Goal: Information Seeking & Learning: Find specific fact

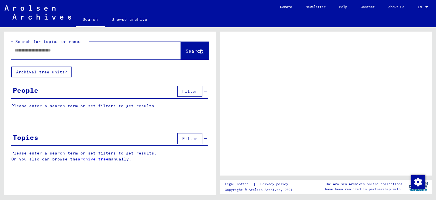
click at [38, 91] on div "People Filter" at bounding box center [109, 91] width 197 height 14
click at [147, 89] on div "People Filter" at bounding box center [109, 91] width 197 height 14
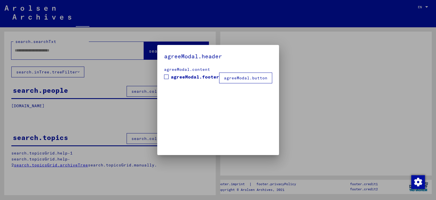
click at [93, 53] on div at bounding box center [218, 100] width 436 height 200
click at [170, 77] on label "agreeModal.footer" at bounding box center [191, 76] width 55 height 7
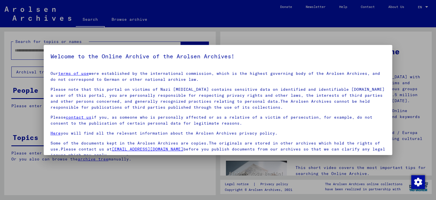
scroll to position [48, 0]
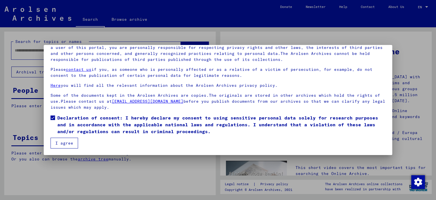
click at [65, 142] on button "I agree" at bounding box center [65, 143] width 28 height 11
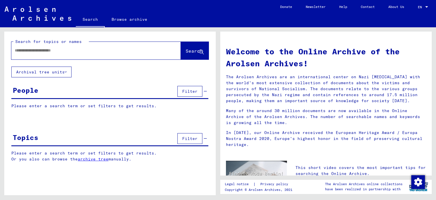
click at [47, 54] on div at bounding box center [87, 50] width 153 height 13
click at [46, 48] on input "text" at bounding box center [89, 50] width 149 height 6
type input "*****"
